Goal: Unclear

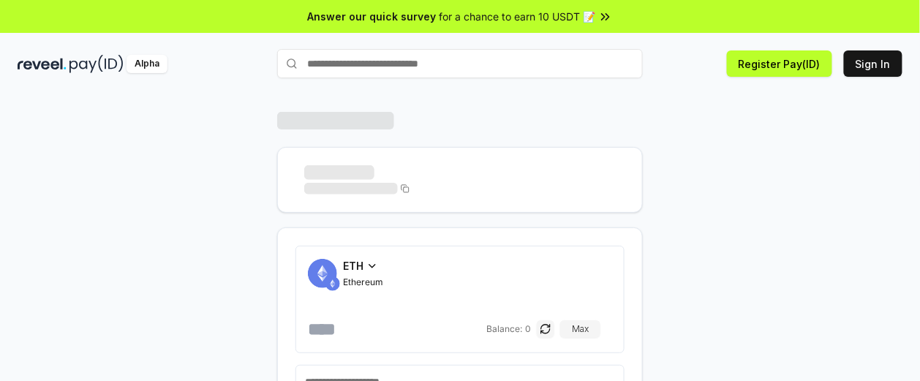
click at [57, 200] on div "ETH Ethereum Balance: 0 Max Connect Wallet" at bounding box center [459, 304] width 877 height 384
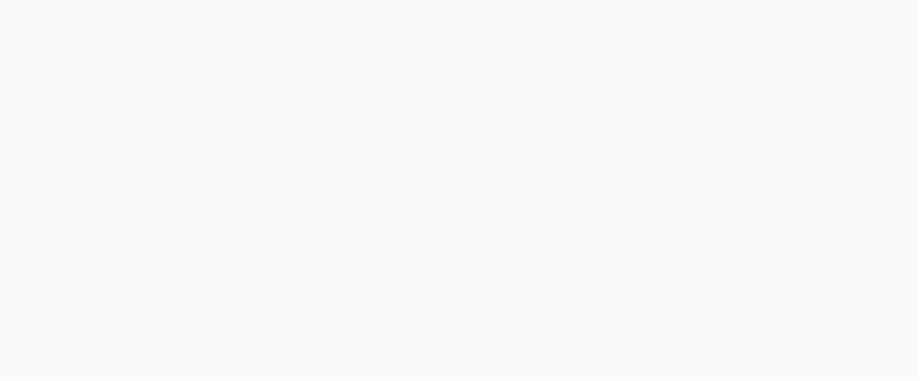
click at [57, 200] on body at bounding box center [460, 190] width 920 height 381
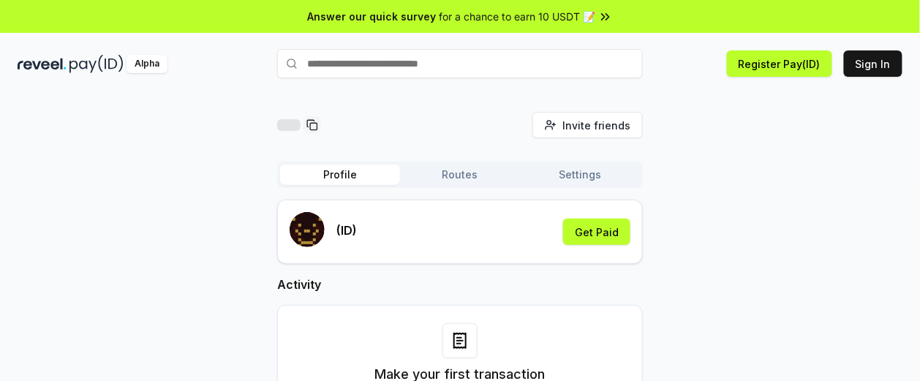
click at [57, 200] on div "Invite friends Invite Profile Routes Settings (ID) Get Paid Activity Make your …" at bounding box center [460, 278] width 885 height 332
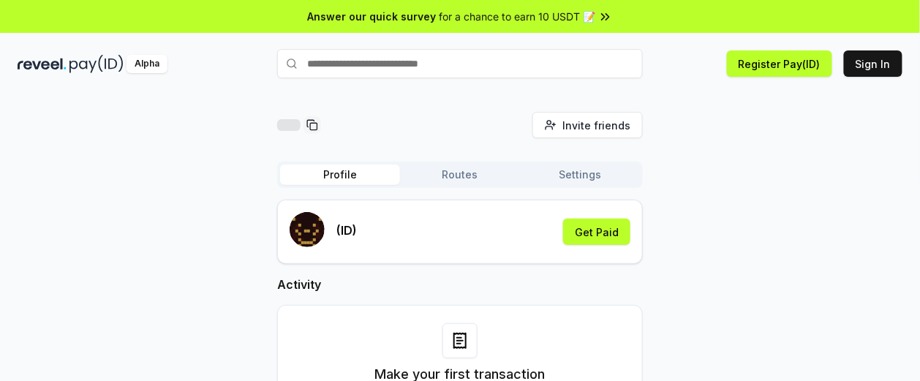
click at [57, 200] on div "Invite friends Invite Profile Routes Settings (ID) Get Paid Activity Make your …" at bounding box center [460, 278] width 885 height 332
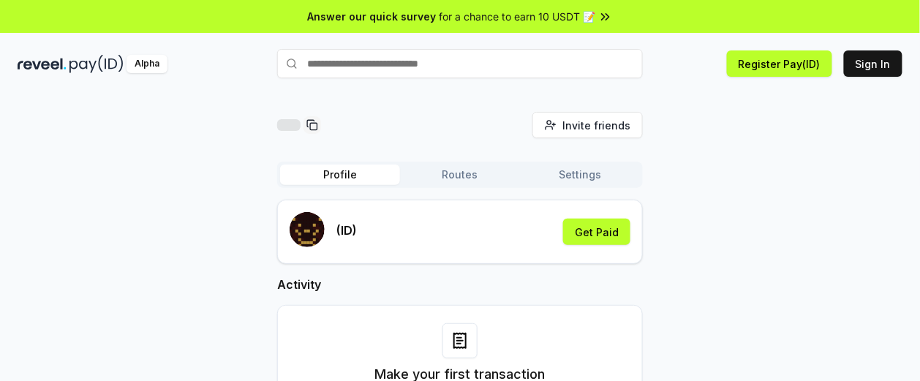
click at [57, 200] on div "Invite friends Invite Profile Routes Settings (ID) Get Paid Activity Make your …" at bounding box center [460, 278] width 885 height 332
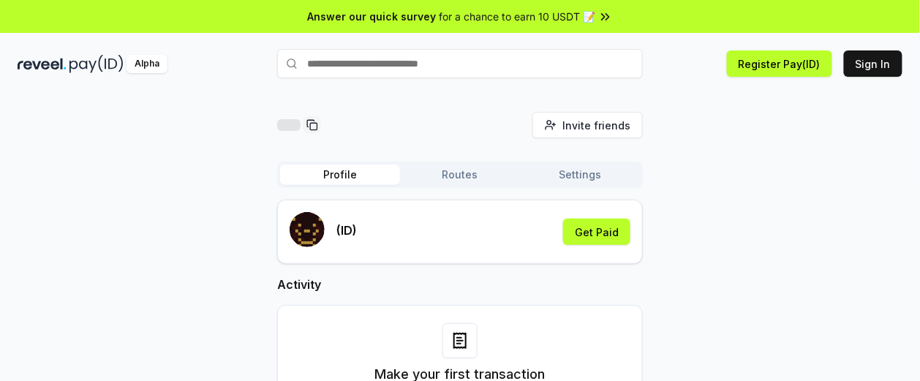
click at [57, 200] on div "Invite friends Invite Profile Routes Settings (ID) Get Paid Activity Make your …" at bounding box center [460, 278] width 885 height 332
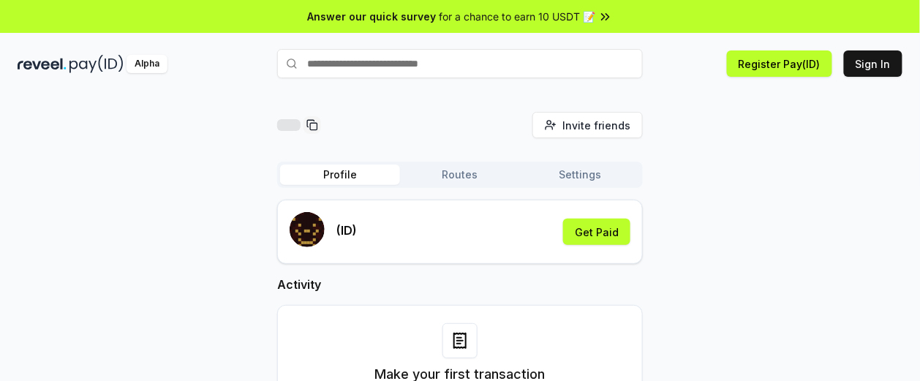
click at [57, 200] on div "Invite friends Invite Profile Routes Settings (ID) Get Paid Activity Make your …" at bounding box center [460, 278] width 885 height 332
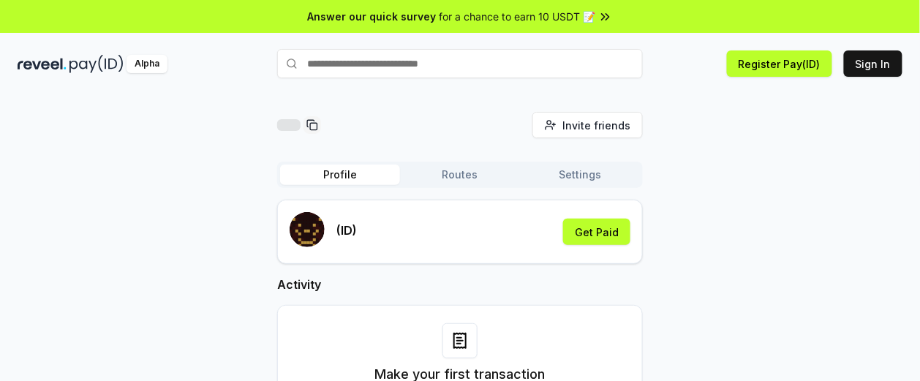
click at [57, 200] on div "Invite friends Invite Profile Routes Settings (ID) Get Paid Activity Make your …" at bounding box center [460, 278] width 885 height 332
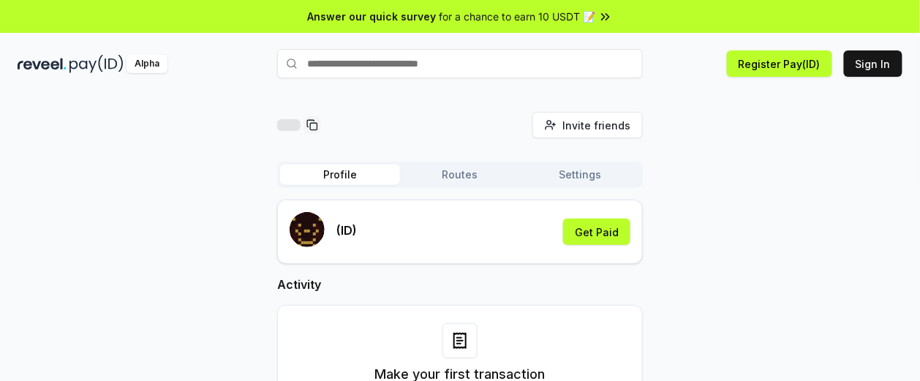
click at [57, 200] on div "Invite friends Invite Profile Routes Settings (ID) Get Paid Activity Make your …" at bounding box center [460, 278] width 885 height 332
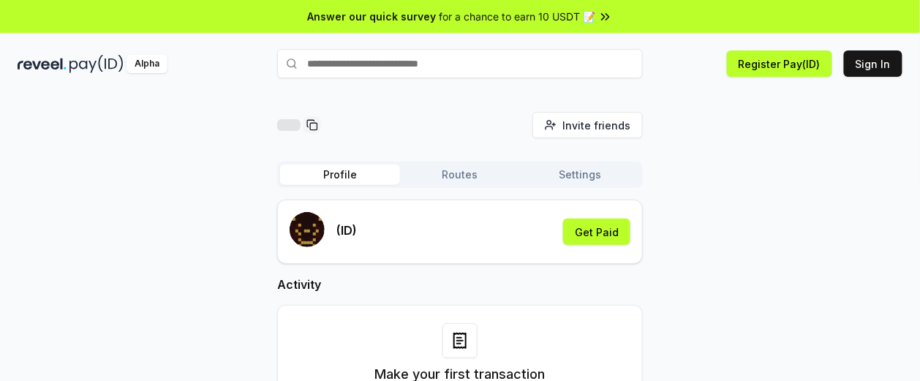
click at [57, 200] on div "Invite friends Invite Profile Routes Settings (ID) Get Paid Activity Make your …" at bounding box center [460, 278] width 885 height 332
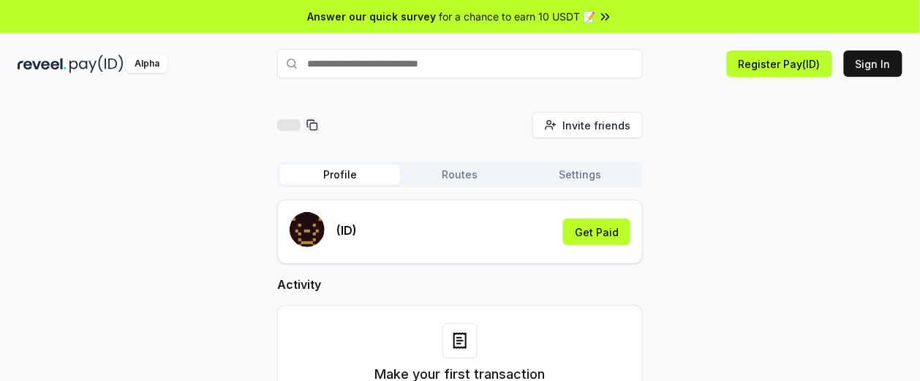
click at [57, 200] on div "Invite friends Invite Profile Routes Settings (ID) Get Paid Activity Make your …" at bounding box center [460, 278] width 885 height 332
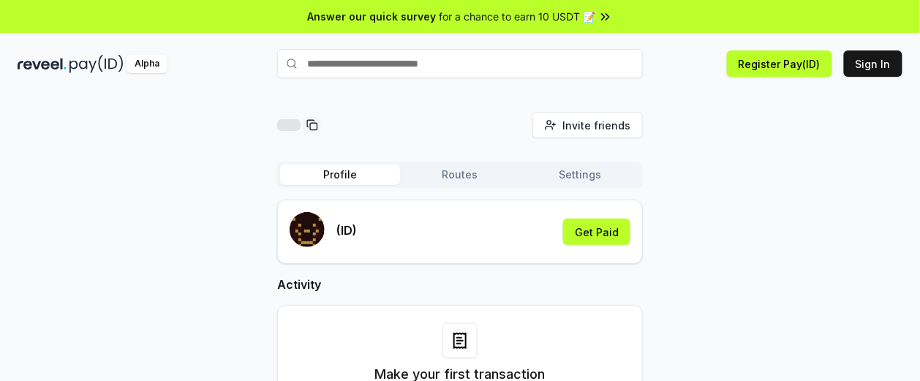
click at [57, 200] on div "Invite friends Invite Profile Routes Settings (ID) Get Paid Activity Make your …" at bounding box center [460, 278] width 885 height 332
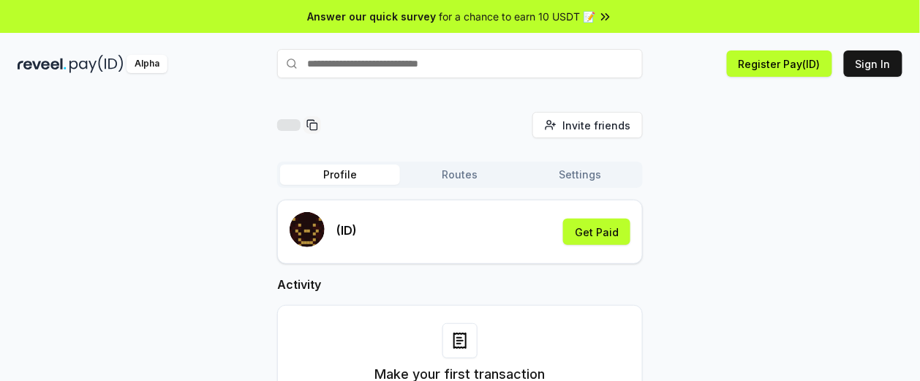
click at [57, 200] on div "Invite friends Invite Profile Routes Settings (ID) Get Paid Activity Make your …" at bounding box center [460, 278] width 885 height 332
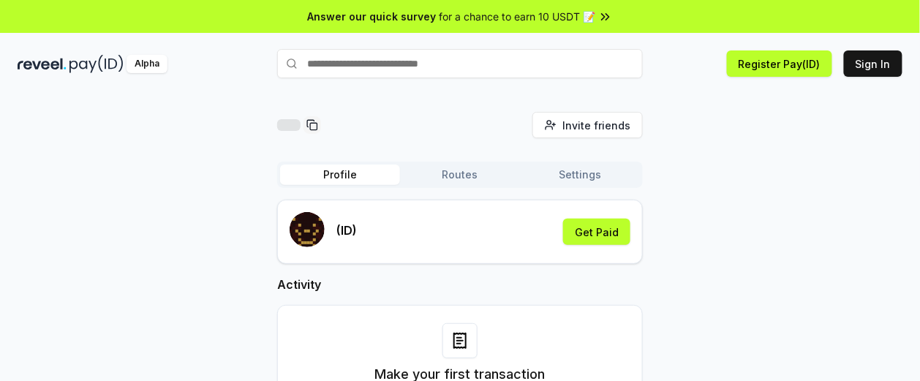
click at [57, 200] on div "Invite friends Invite Profile Routes Settings (ID) Get Paid Activity Make your …" at bounding box center [460, 278] width 885 height 332
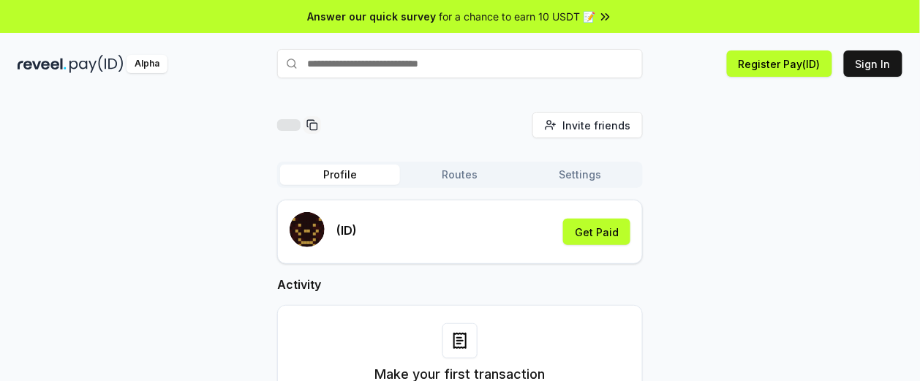
click at [57, 200] on div "Invite friends Invite Profile Routes Settings (ID) Get Paid Activity Make your …" at bounding box center [460, 278] width 885 height 332
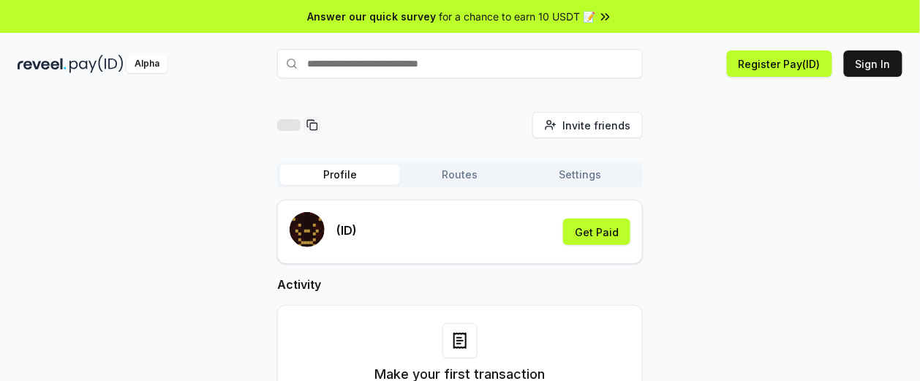
click at [57, 200] on div "Invite friends Invite Profile Routes Settings (ID) Get Paid Activity Make your …" at bounding box center [460, 278] width 885 height 332
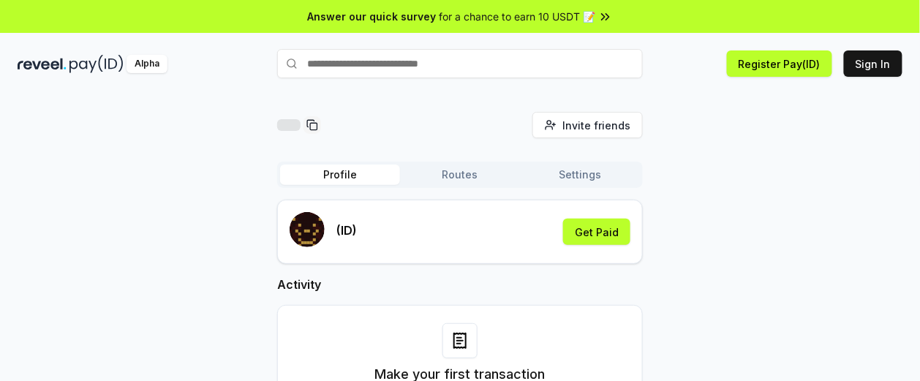
click at [57, 200] on div "Invite friends Invite Profile Routes Settings (ID) Get Paid Activity Make your …" at bounding box center [460, 278] width 885 height 332
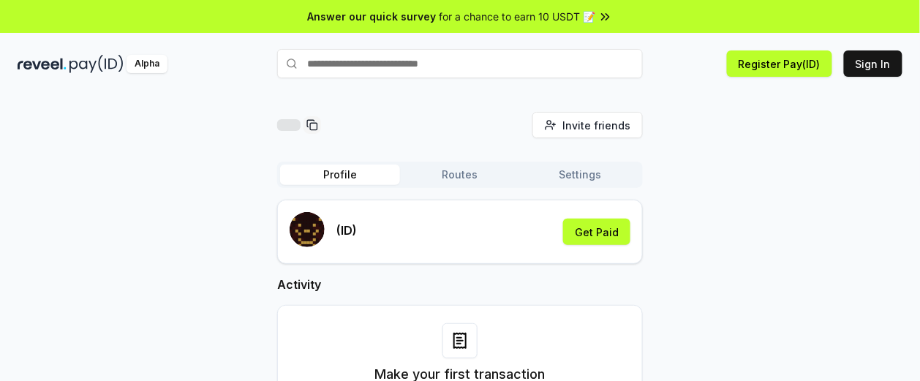
click at [57, 200] on div "Invite friends Invite Profile Routes Settings (ID) Get Paid Activity Make your …" at bounding box center [460, 278] width 885 height 332
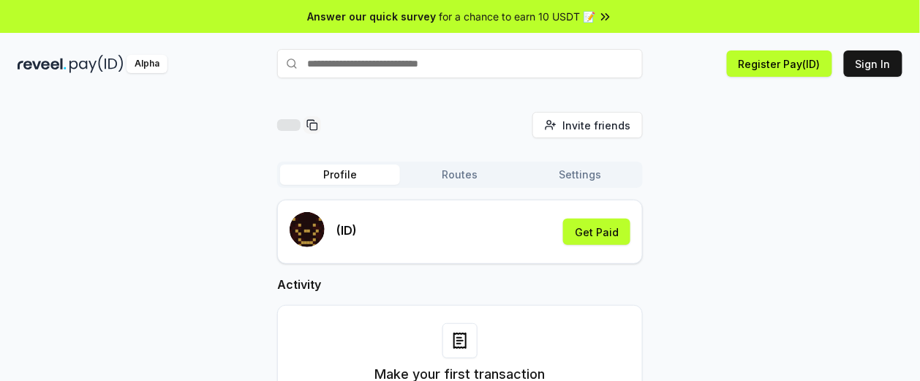
click at [57, 200] on div "Invite friends Invite Profile Routes Settings (ID) Get Paid Activity Make your …" at bounding box center [460, 278] width 885 height 332
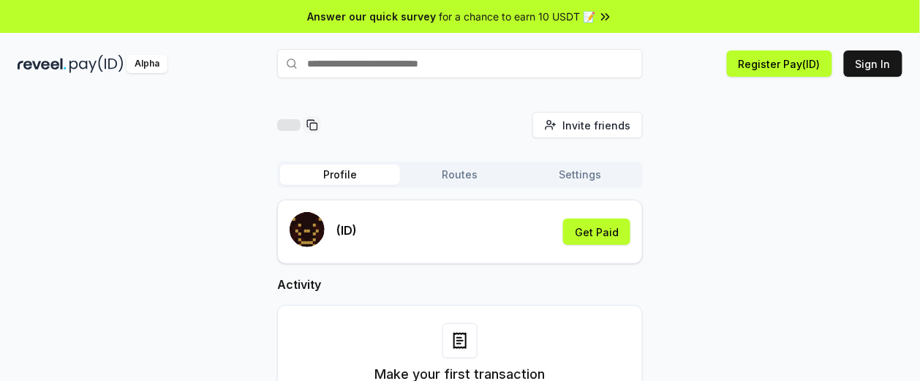
click at [57, 200] on div "Invite friends Invite Profile Routes Settings (ID) Get Paid Activity Make your …" at bounding box center [460, 278] width 885 height 332
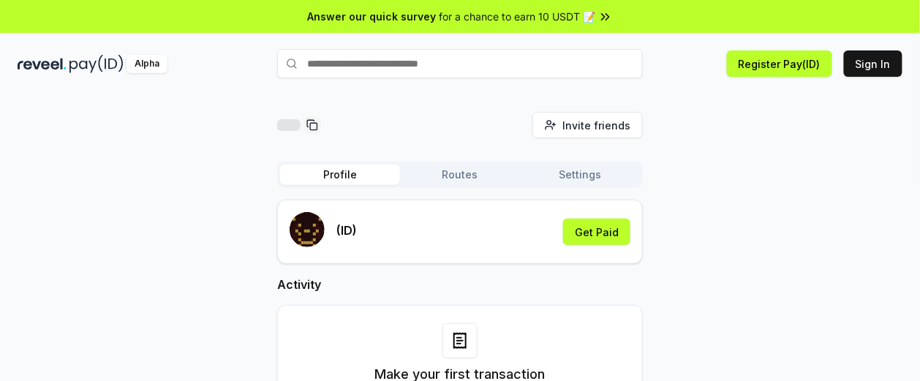
click at [57, 200] on div "Invite friends Invite Profile Routes Settings (ID) Get Paid Activity Make your …" at bounding box center [460, 278] width 885 height 332
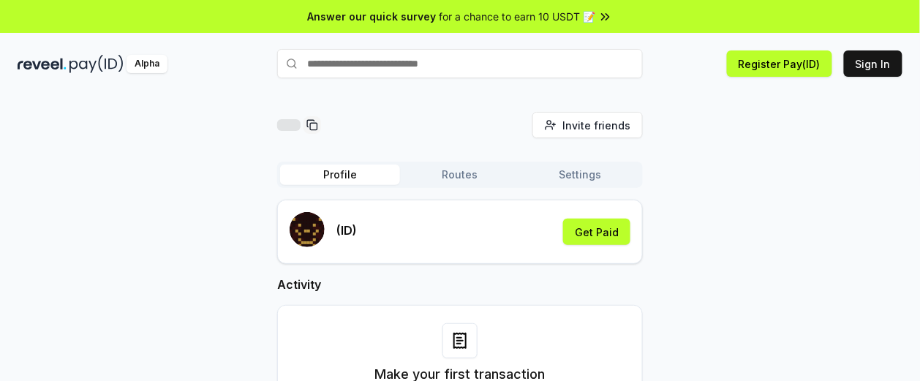
click at [57, 200] on div "Invite friends Invite Profile Routes Settings (ID) Get Paid Activity Make your …" at bounding box center [460, 278] width 885 height 332
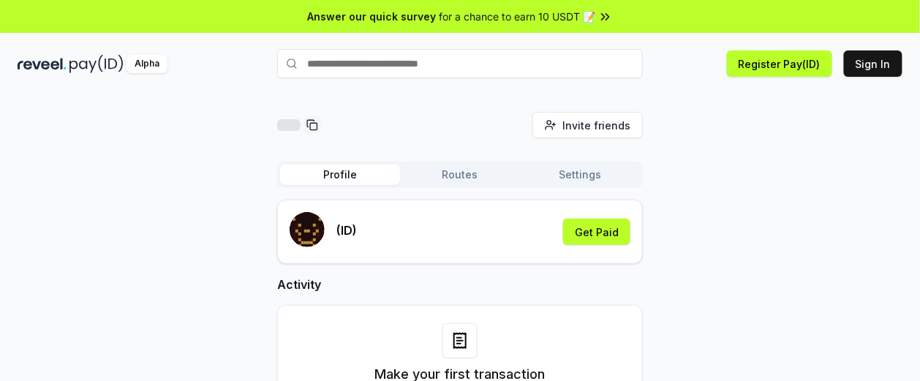
click at [57, 200] on div "Invite friends Invite Profile Routes Settings (ID) Get Paid Activity Make your …" at bounding box center [460, 278] width 885 height 332
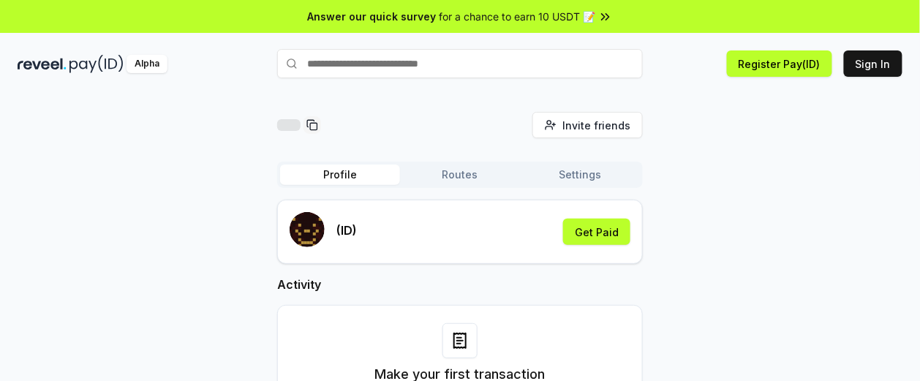
click at [57, 200] on div "Invite friends Invite Profile Routes Settings (ID) Get Paid Activity Make your …" at bounding box center [460, 278] width 885 height 332
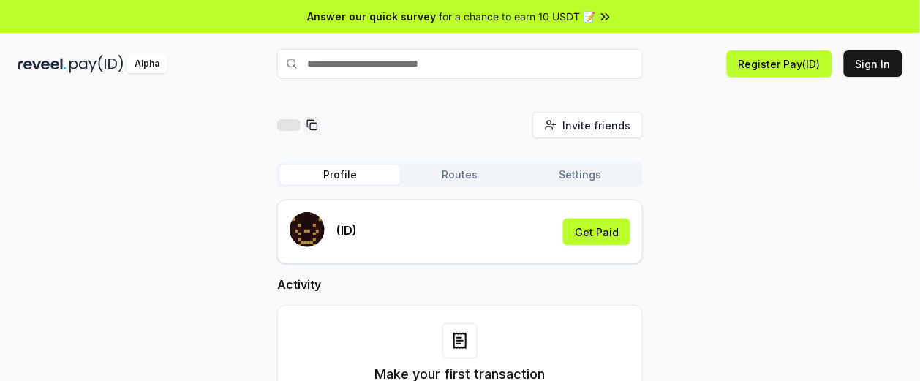
click at [57, 200] on div "Invite friends Invite Profile Routes Settings (ID) Get Paid Activity Make your …" at bounding box center [460, 278] width 885 height 332
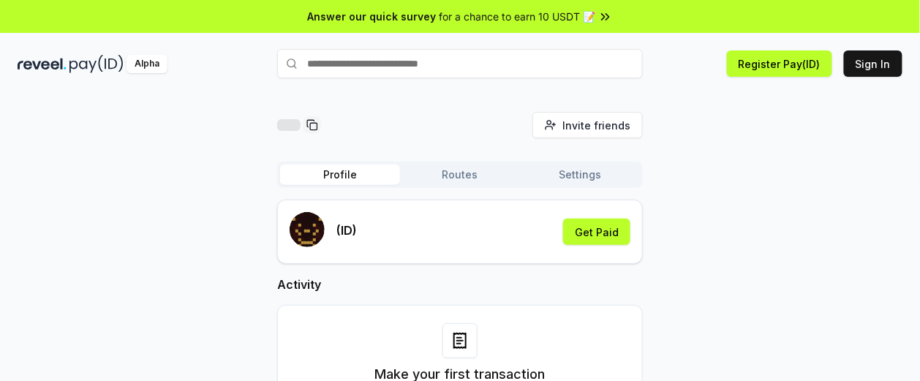
click at [57, 200] on div "Invite friends Invite Profile Routes Settings (ID) Get Paid Activity Make your …" at bounding box center [460, 278] width 885 height 332
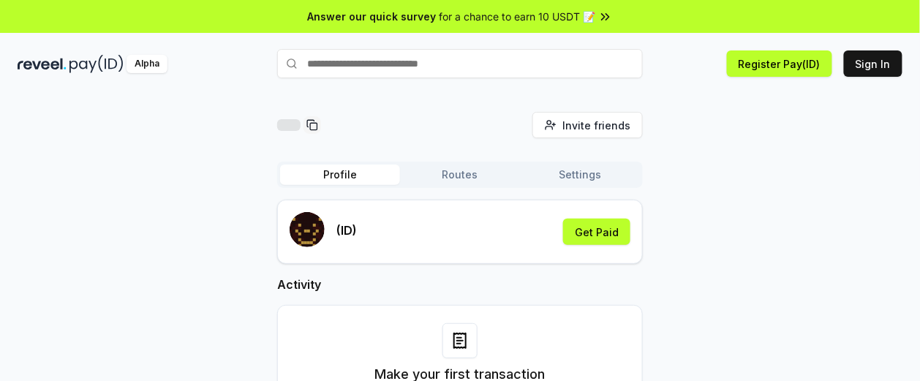
click at [57, 200] on div "Invite friends Invite Profile Routes Settings (ID) Get Paid Activity Make your …" at bounding box center [460, 278] width 885 height 332
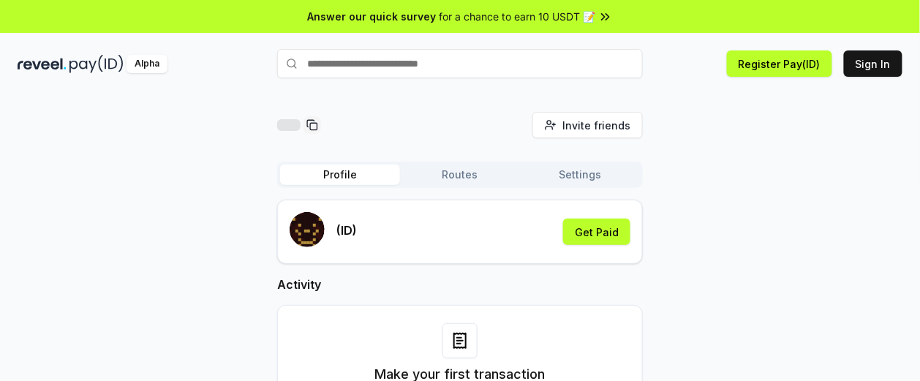
click at [57, 200] on div "Invite friends Invite Profile Routes Settings (ID) Get Paid Activity Make your …" at bounding box center [460, 278] width 885 height 332
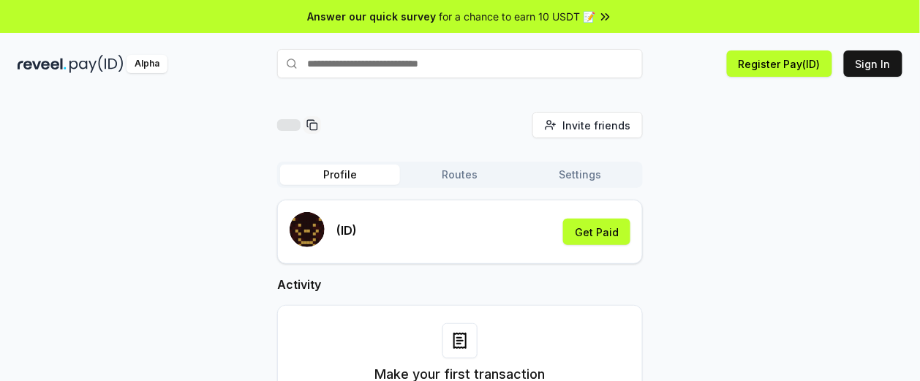
click at [57, 200] on div "Invite friends Invite Profile Routes Settings (ID) Get Paid Activity Make your …" at bounding box center [460, 278] width 885 height 332
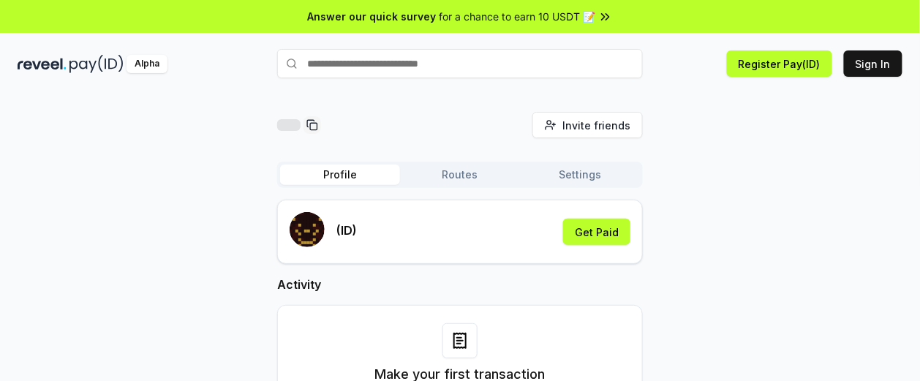
click at [57, 200] on div "Invite friends Invite Profile Routes Settings (ID) Get Paid Activity Make your …" at bounding box center [460, 278] width 885 height 332
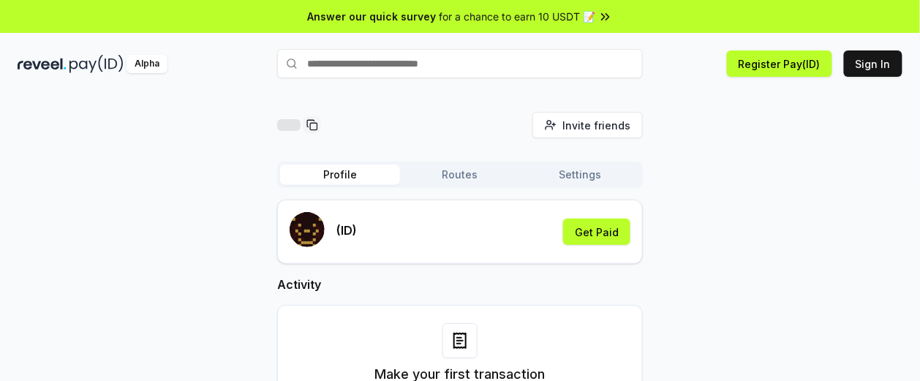
click at [57, 200] on div "Invite friends Invite Profile Routes Settings (ID) Get Paid Activity Make your …" at bounding box center [460, 278] width 885 height 332
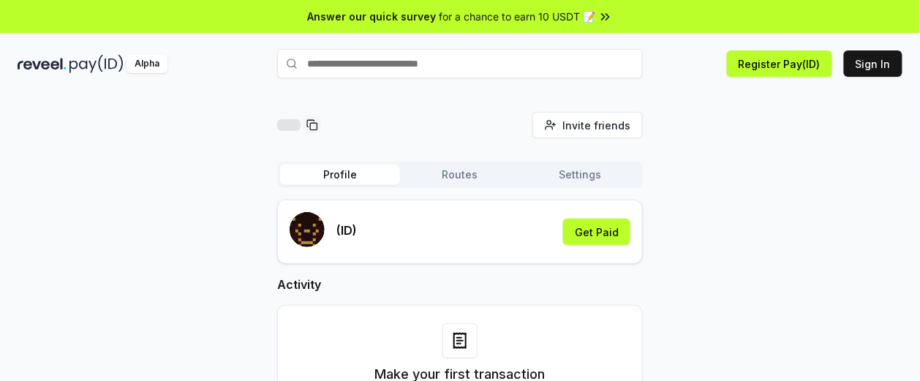
click at [57, 200] on div "Invite friends Invite Profile Routes Settings (ID) Get Paid Activity Make your …" at bounding box center [460, 278] width 885 height 332
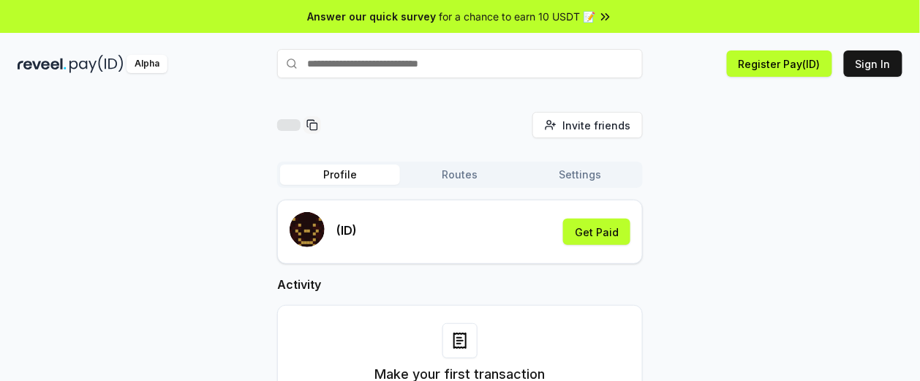
click at [57, 200] on div "Invite friends Invite Profile Routes Settings (ID) Get Paid Activity Make your …" at bounding box center [460, 278] width 885 height 332
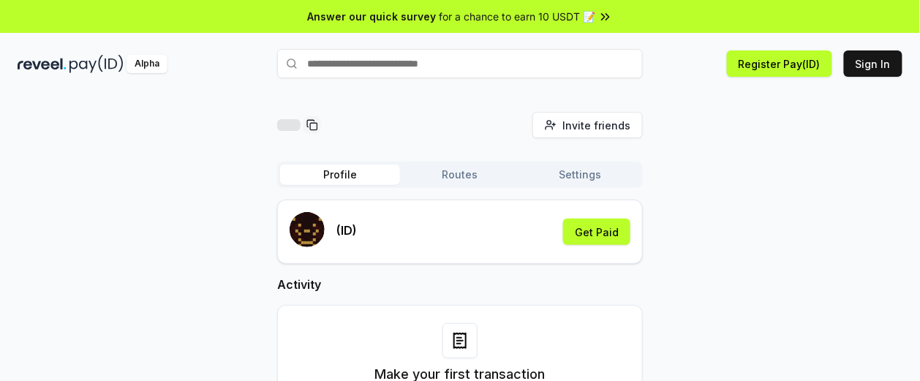
click at [57, 200] on div "Invite friends Invite Profile Routes Settings (ID) Get Paid Activity Make your …" at bounding box center [460, 278] width 885 height 332
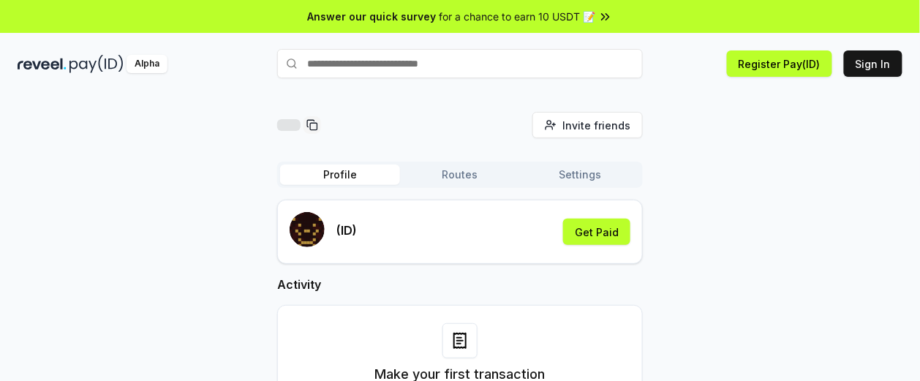
click at [57, 200] on div "Invite friends Invite Profile Routes Settings (ID) Get Paid Activity Make your …" at bounding box center [460, 278] width 885 height 332
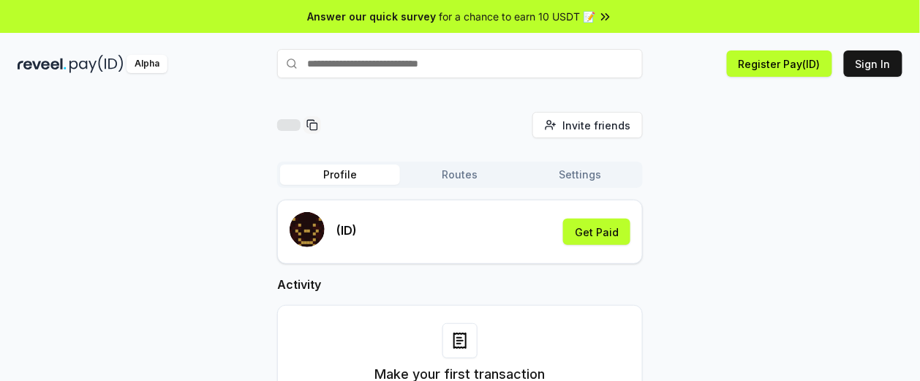
click at [57, 200] on div "Invite friends Invite Profile Routes Settings (ID) Get Paid Activity Make your …" at bounding box center [460, 278] width 885 height 332
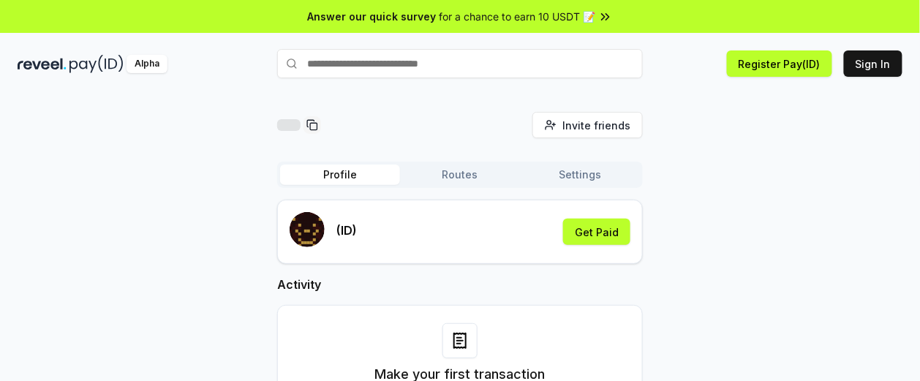
click at [57, 200] on div "Invite friends Invite Profile Routes Settings (ID) Get Paid Activity Make your …" at bounding box center [460, 278] width 885 height 332
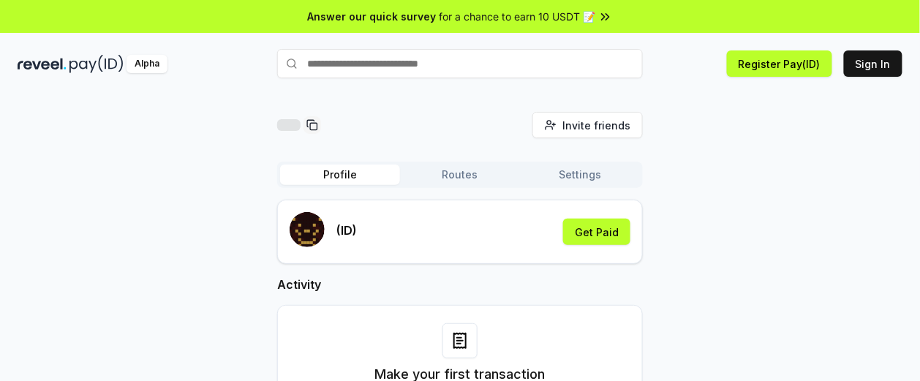
click at [57, 200] on div "Invite friends Invite Profile Routes Settings (ID) Get Paid Activity Make your …" at bounding box center [460, 278] width 885 height 332
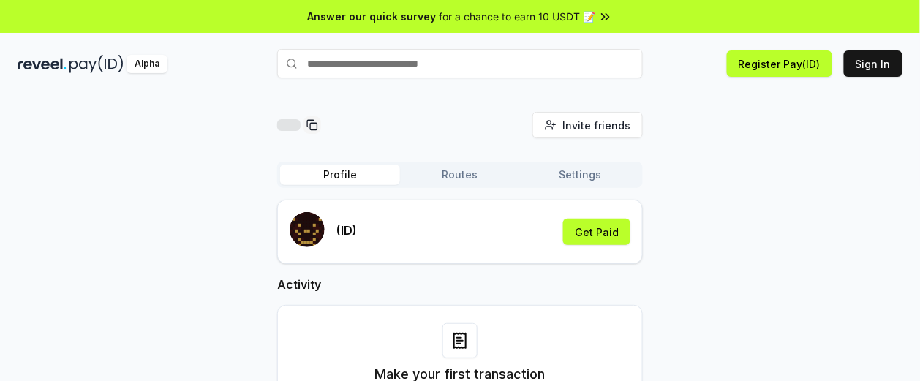
click at [57, 200] on div "Invite friends Invite Profile Routes Settings (ID) Get Paid Activity Make your …" at bounding box center [460, 278] width 885 height 332
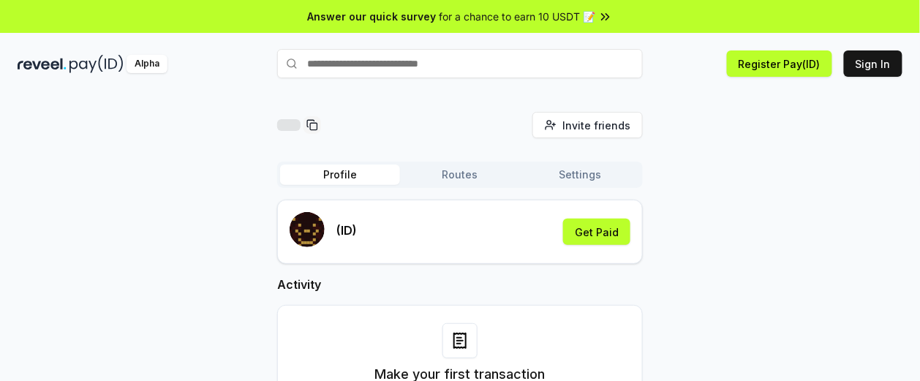
click at [57, 200] on div "Invite friends Invite Profile Routes Settings (ID) Get Paid Activity Make your …" at bounding box center [460, 278] width 885 height 332
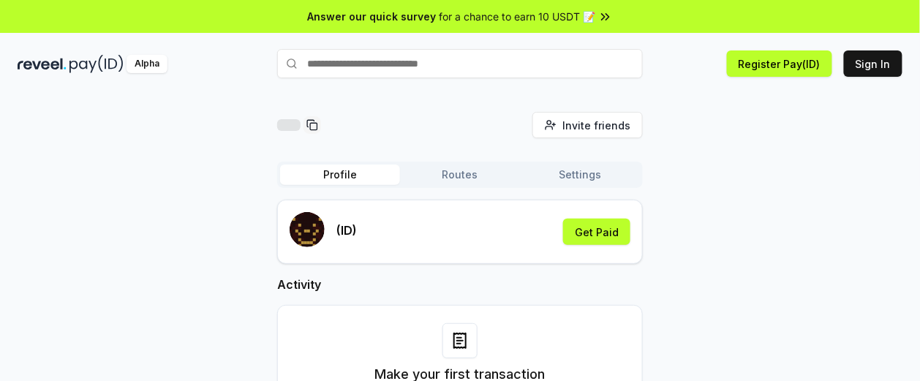
click at [57, 200] on div "Invite friends Invite Profile Routes Settings (ID) Get Paid Activity Make your …" at bounding box center [460, 278] width 885 height 332
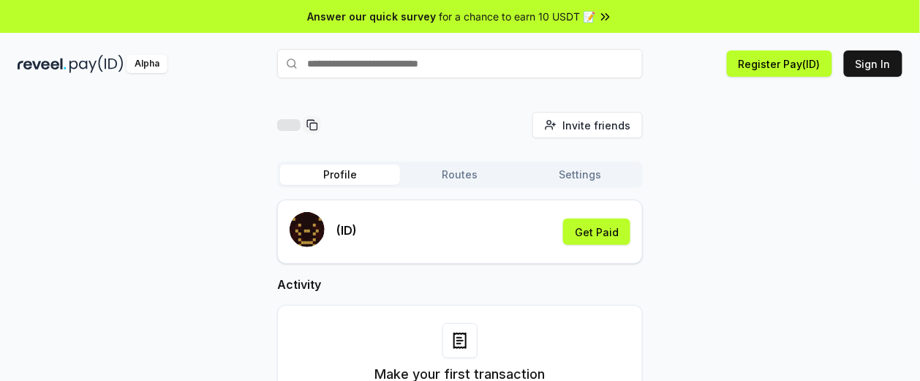
click at [57, 200] on div "Invite friends Invite Profile Routes Settings (ID) Get Paid Activity Make your …" at bounding box center [460, 278] width 885 height 332
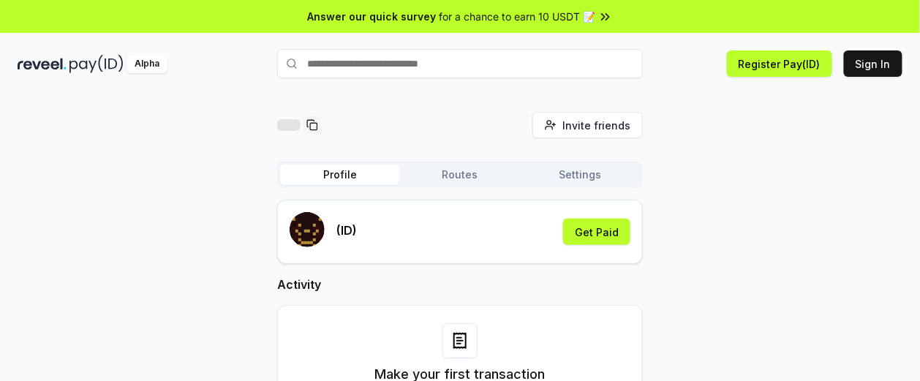
click at [57, 200] on div "Invite friends Invite Profile Routes Settings (ID) Get Paid Activity Make your …" at bounding box center [460, 278] width 885 height 332
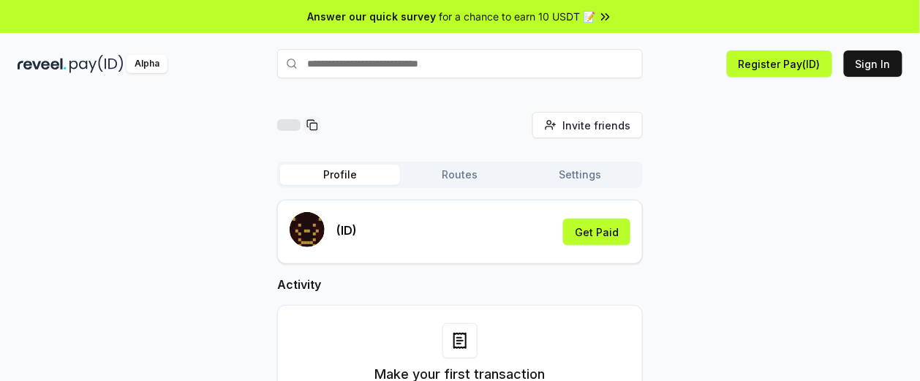
click at [57, 200] on div "Invite friends Invite Profile Routes Settings (ID) Get Paid Activity Make your …" at bounding box center [460, 278] width 885 height 332
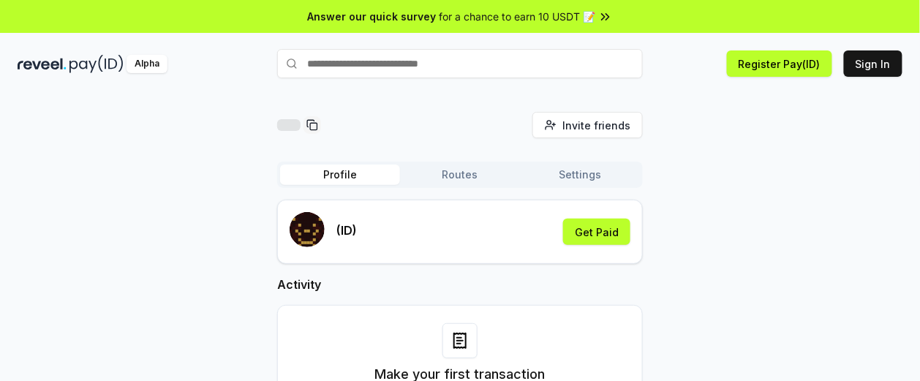
click at [57, 200] on div "Invite friends Invite Profile Routes Settings (ID) Get Paid Activity Make your …" at bounding box center [460, 278] width 885 height 332
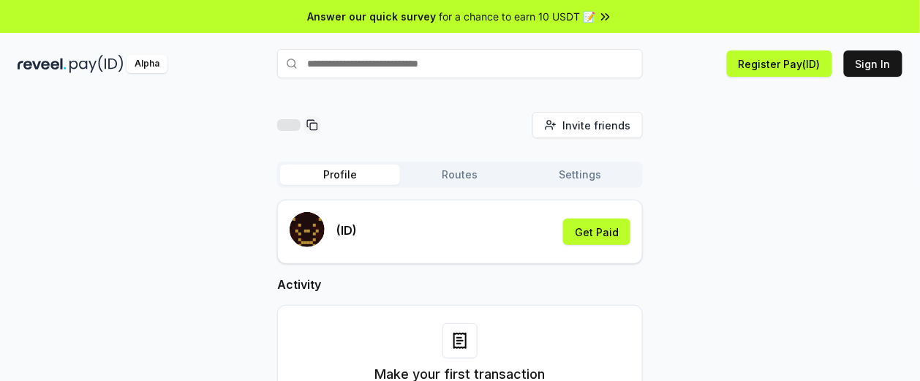
click at [57, 200] on div "Invite friends Invite Profile Routes Settings (ID) Get Paid Activity Make your …" at bounding box center [460, 278] width 885 height 332
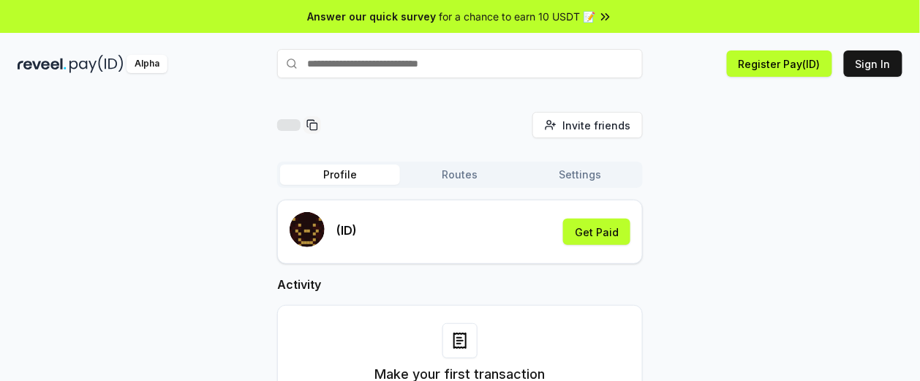
click at [57, 200] on div "Invite friends Invite Profile Routes Settings (ID) Get Paid Activity Make your …" at bounding box center [460, 278] width 885 height 332
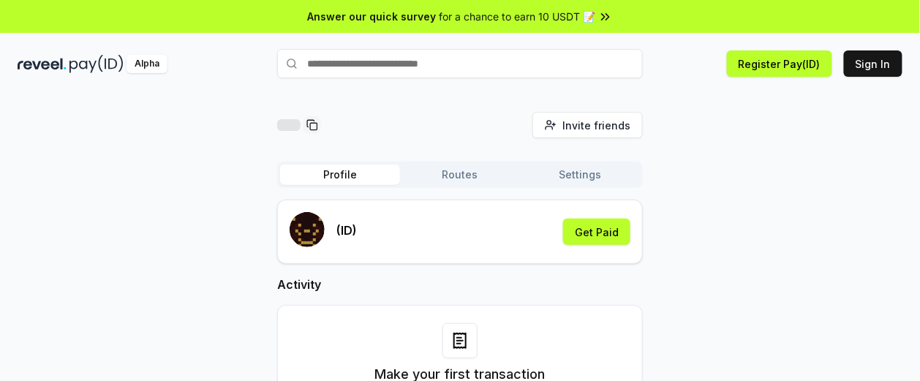
click at [57, 200] on div "Invite friends Invite Profile Routes Settings (ID) Get Paid Activity Make your …" at bounding box center [460, 278] width 885 height 332
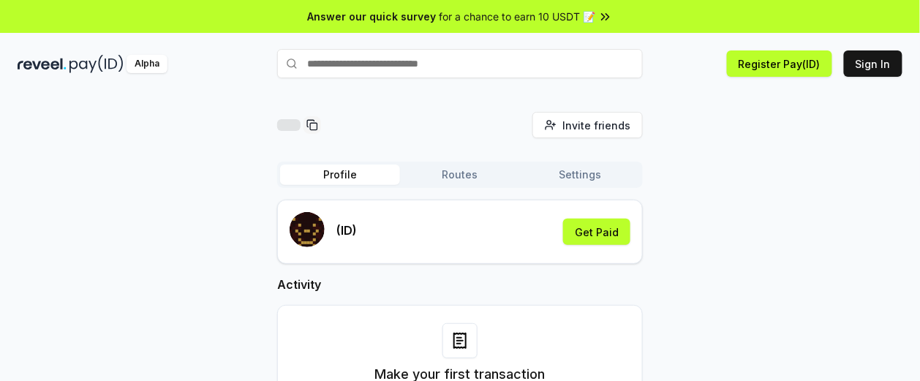
click at [57, 200] on div "Invite friends Invite Profile Routes Settings (ID) Get Paid Activity Make your …" at bounding box center [460, 278] width 885 height 332
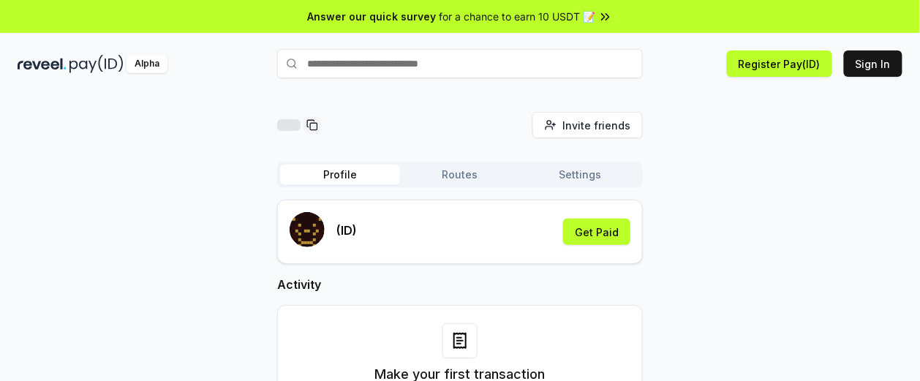
click at [57, 200] on div "Invite friends Invite Profile Routes Settings (ID) Get Paid Activity Make your …" at bounding box center [460, 278] width 885 height 332
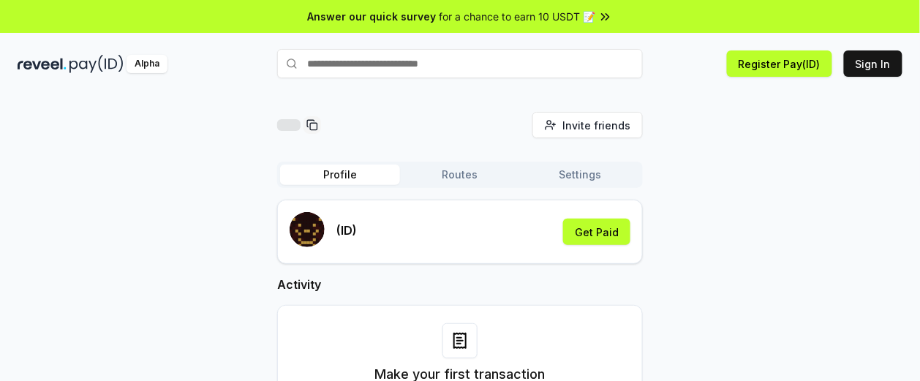
click at [57, 200] on div "Invite friends Invite Profile Routes Settings (ID) Get Paid Activity Make your …" at bounding box center [460, 278] width 885 height 332
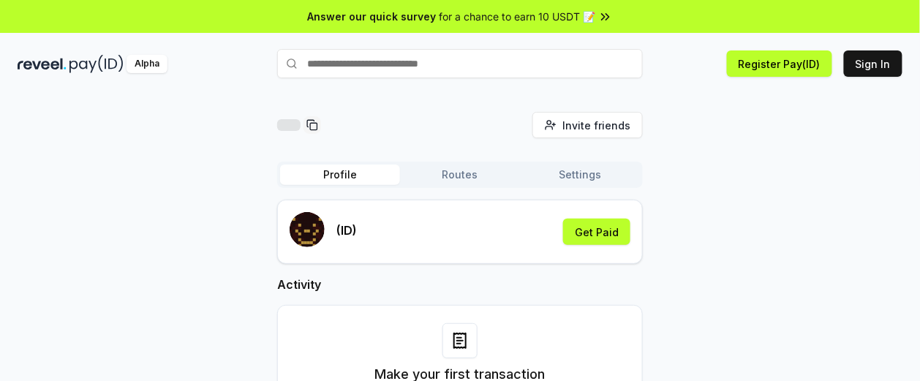
click at [57, 200] on div "Invite friends Invite Profile Routes Settings (ID) Get Paid Activity Make your …" at bounding box center [460, 278] width 885 height 332
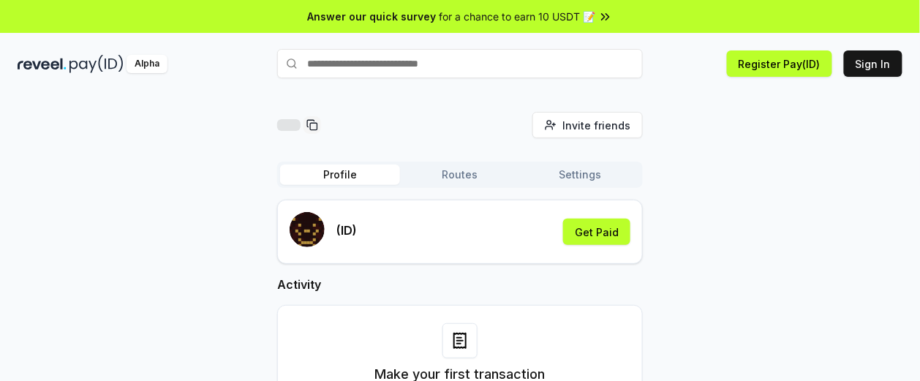
click at [57, 200] on div "Invite friends Invite Profile Routes Settings (ID) Get Paid Activity Make your …" at bounding box center [460, 278] width 885 height 332
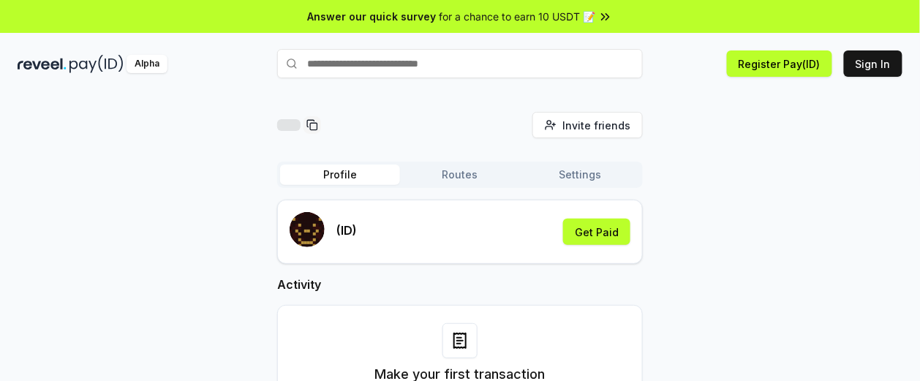
click at [57, 200] on div "Invite friends Invite Profile Routes Settings (ID) Get Paid Activity Make your …" at bounding box center [460, 278] width 885 height 332
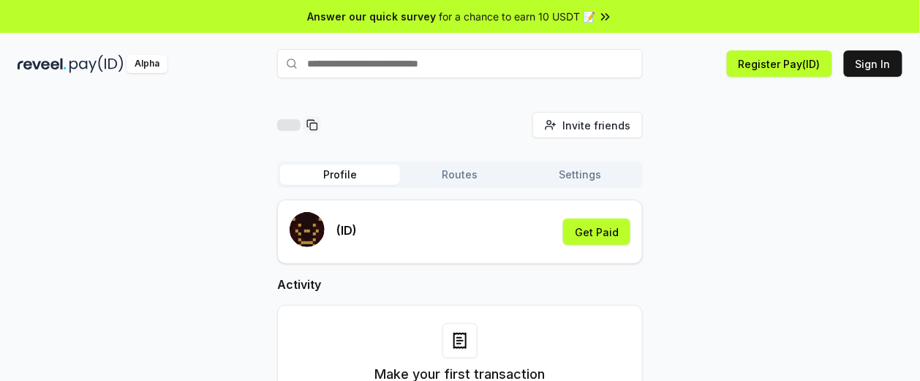
click at [57, 200] on div "Invite friends Invite Profile Routes Settings (ID) Get Paid Activity Make your …" at bounding box center [460, 278] width 885 height 332
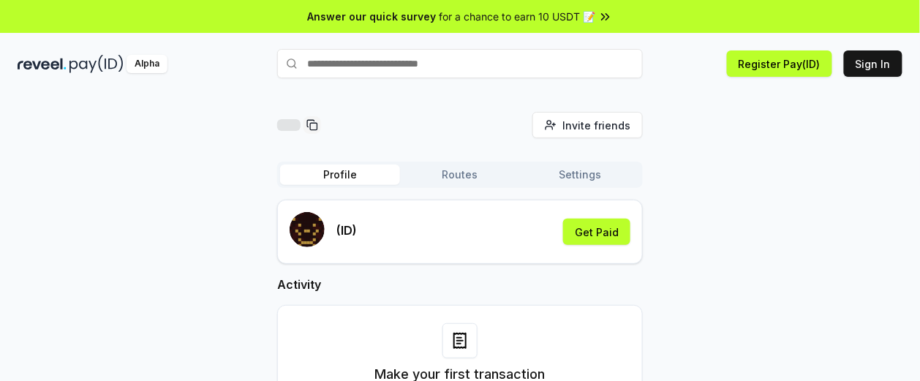
click at [57, 200] on div "Invite friends Invite Profile Routes Settings (ID) Get Paid Activity Make your …" at bounding box center [460, 278] width 885 height 332
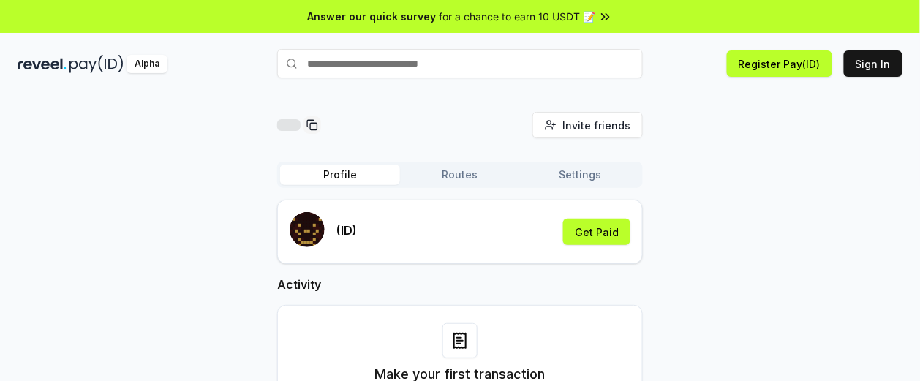
click at [57, 200] on div "Invite friends Invite Profile Routes Settings (ID) Get Paid Activity Make your …" at bounding box center [460, 278] width 885 height 332
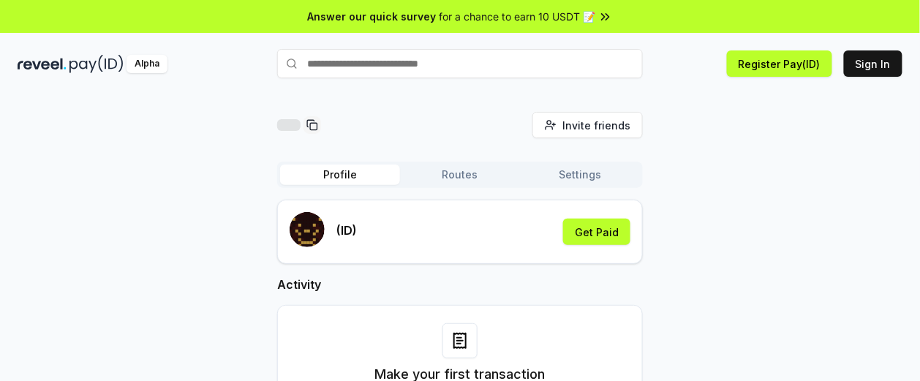
click at [57, 200] on div "Invite friends Invite Profile Routes Settings (ID) Get Paid Activity Make your …" at bounding box center [460, 278] width 885 height 332
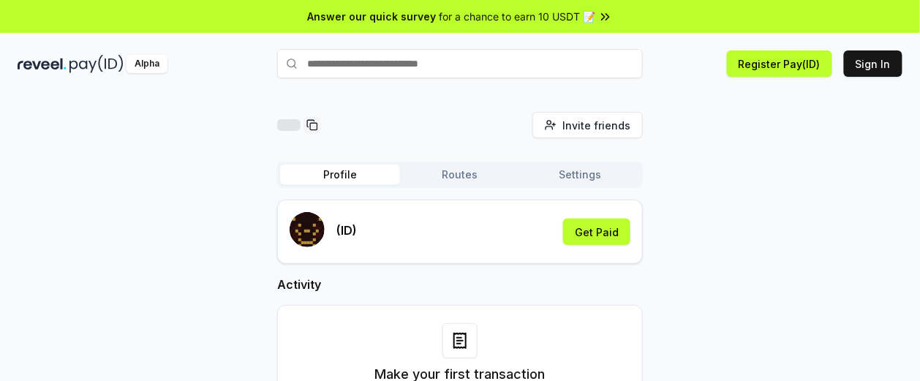
click at [57, 200] on div "Invite friends Invite Profile Routes Settings (ID) Get Paid Activity Make your …" at bounding box center [460, 278] width 885 height 332
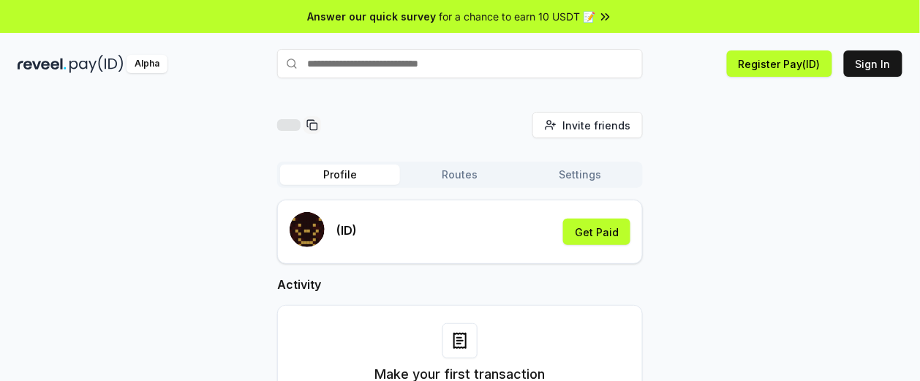
click at [57, 200] on div "Invite friends Invite Profile Routes Settings (ID) Get Paid Activity Make your …" at bounding box center [460, 278] width 885 height 332
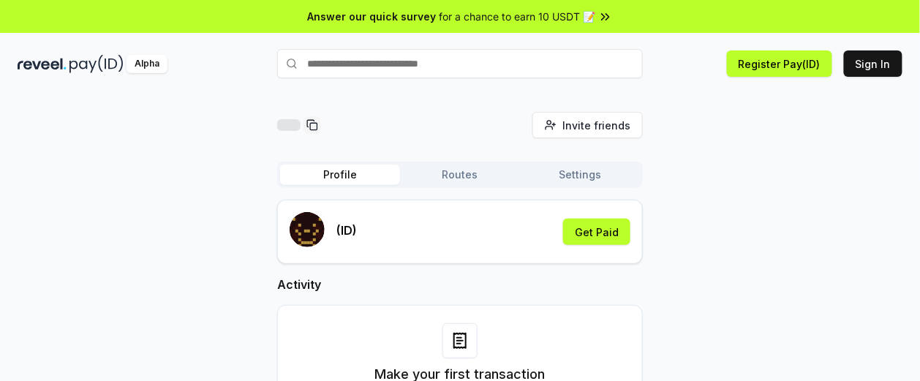
click at [57, 200] on div "Invite friends Invite Profile Routes Settings (ID) Get Paid Activity Make your …" at bounding box center [460, 278] width 885 height 332
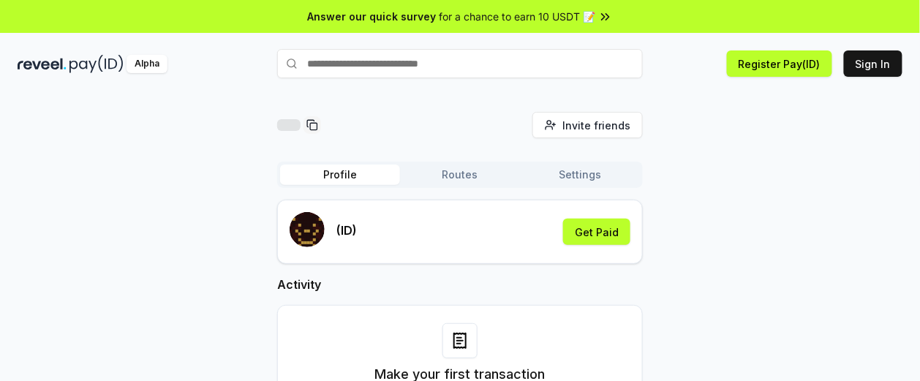
click at [57, 200] on div "Invite friends Invite Profile Routes Settings (ID) Get Paid Activity Make your …" at bounding box center [460, 278] width 885 height 332
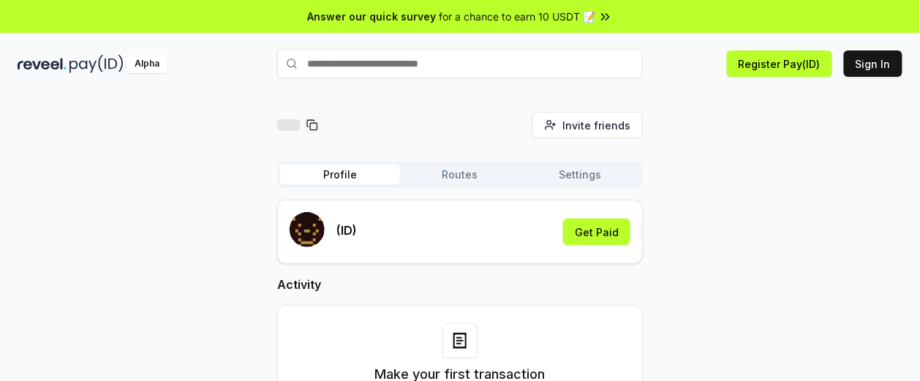
click at [57, 200] on div "Invite friends Invite Profile Routes Settings (ID) Get Paid Activity Make your …" at bounding box center [460, 278] width 885 height 332
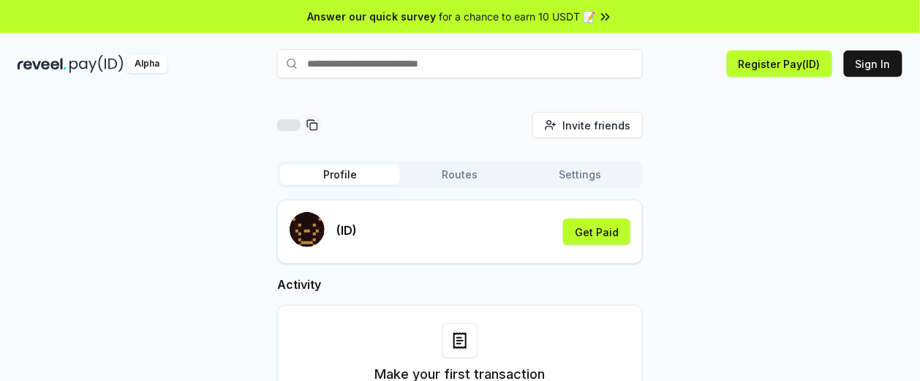
click at [57, 200] on div "Invite friends Invite Profile Routes Settings (ID) Get Paid Activity Make your …" at bounding box center [460, 278] width 885 height 332
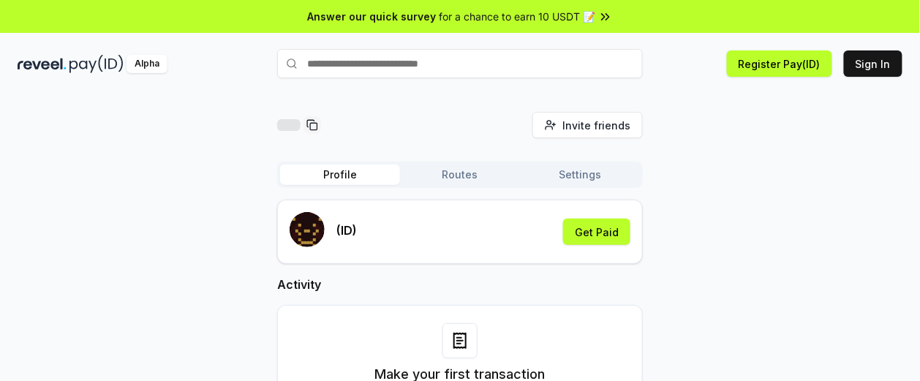
click at [57, 200] on div "Invite friends Invite Profile Routes Settings (ID) Get Paid Activity Make your …" at bounding box center [460, 278] width 885 height 332
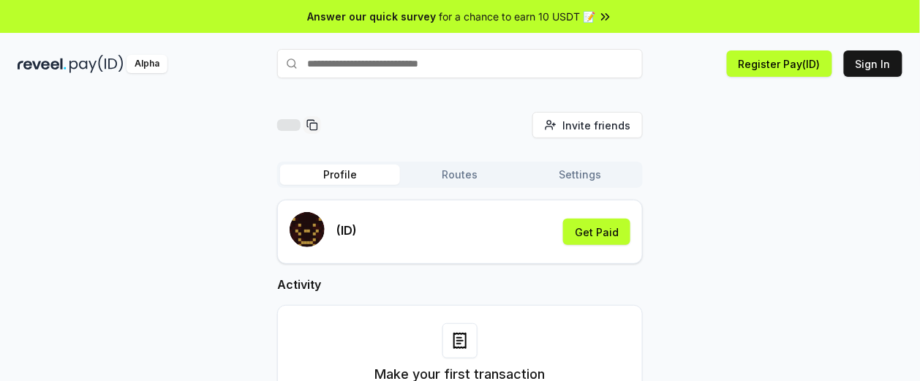
click at [57, 200] on div "Invite friends Invite Profile Routes Settings (ID) Get Paid Activity Make your …" at bounding box center [460, 278] width 885 height 332
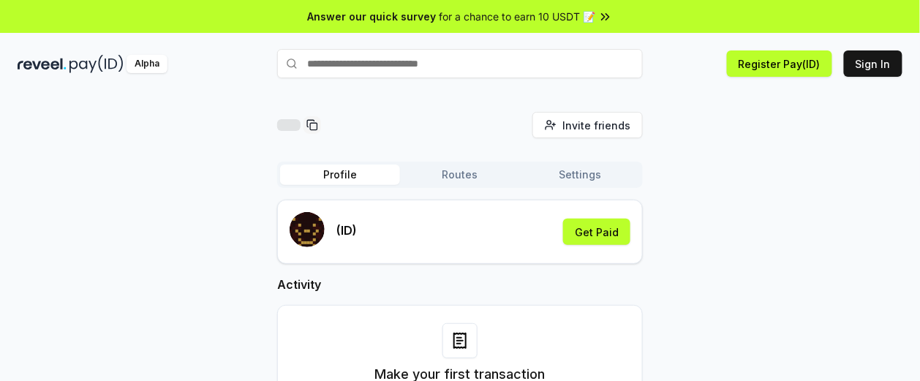
click at [57, 200] on div "Invite friends Invite Profile Routes Settings (ID) Get Paid Activity Make your …" at bounding box center [460, 278] width 885 height 332
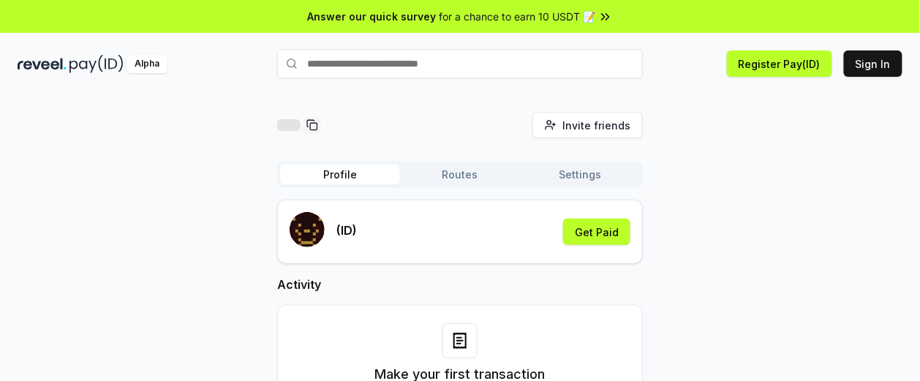
click at [57, 200] on div "Invite friends Invite Profile Routes Settings (ID) Get Paid Activity Make your …" at bounding box center [460, 278] width 885 height 332
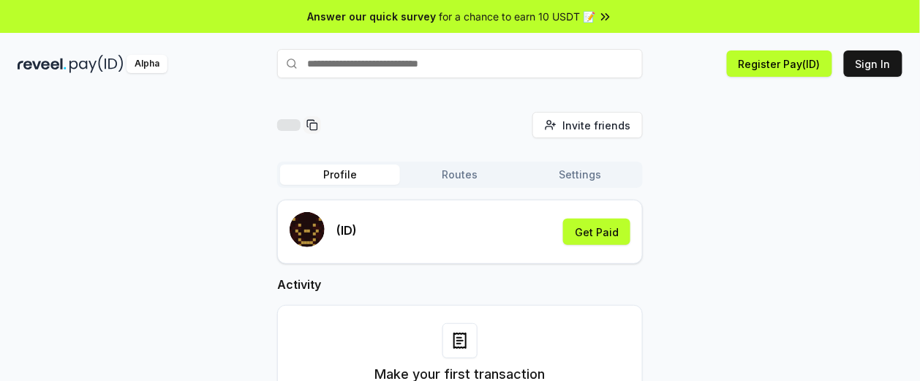
click at [57, 200] on div "Invite friends Invite Profile Routes Settings (ID) Get Paid Activity Make your …" at bounding box center [460, 278] width 885 height 332
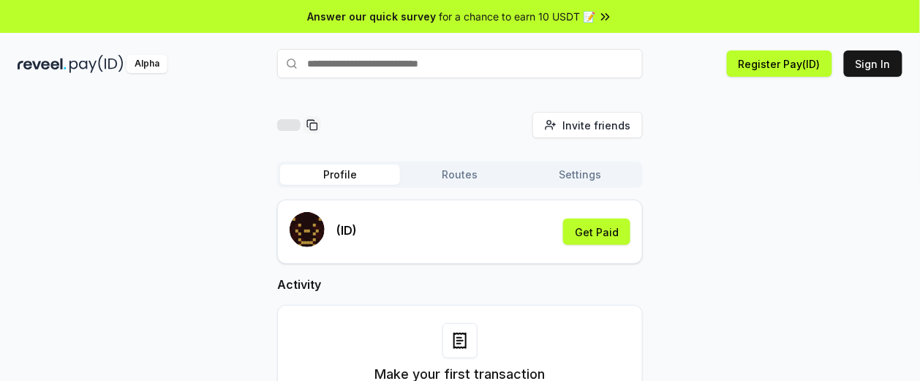
click at [57, 200] on div "Invite friends Invite Profile Routes Settings (ID) Get Paid Activity Make your …" at bounding box center [460, 278] width 885 height 332
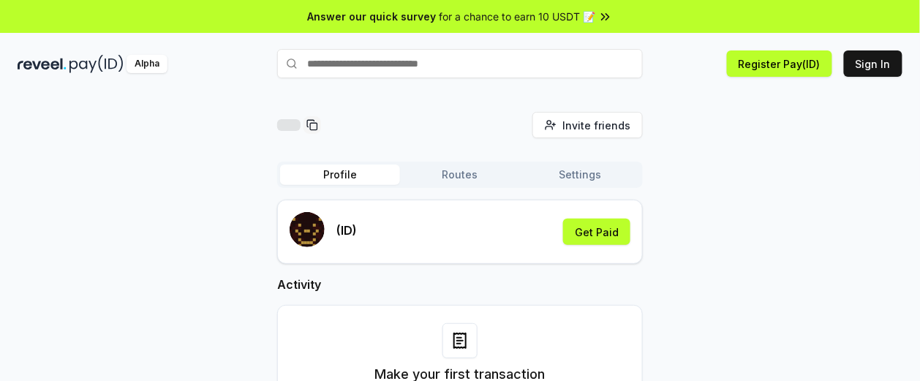
click at [57, 200] on div "Invite friends Invite Profile Routes Settings (ID) Get Paid Activity Make your …" at bounding box center [460, 278] width 885 height 332
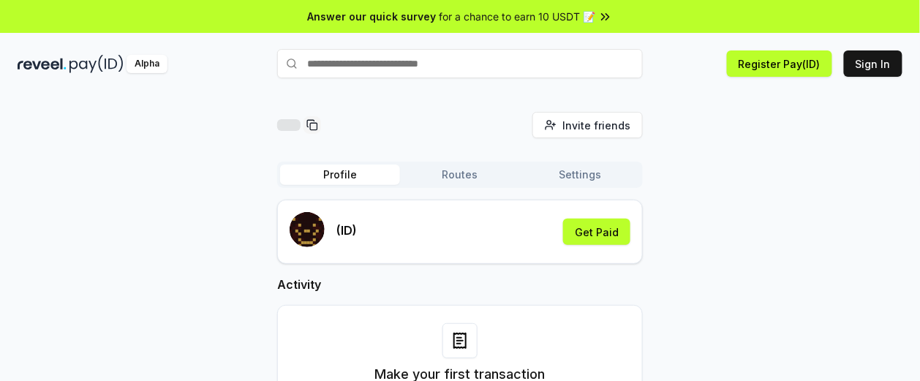
click at [57, 200] on div "Invite friends Invite Profile Routes Settings (ID) Get Paid Activity Make your …" at bounding box center [460, 278] width 885 height 332
